Goal: Information Seeking & Learning: Learn about a topic

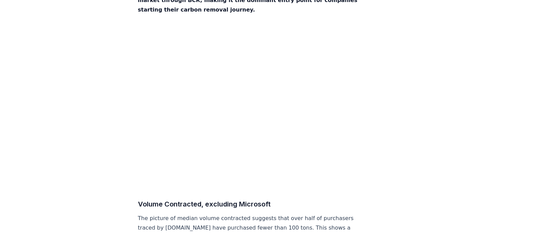
scroll to position [3463, 0]
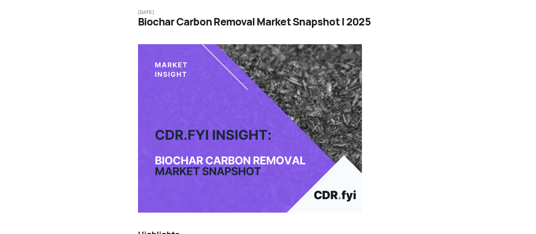
scroll to position [22, 0]
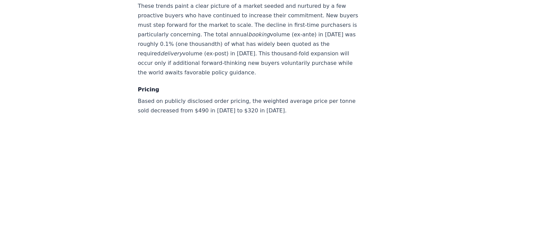
scroll to position [2578, 0]
